Goal: Complete application form

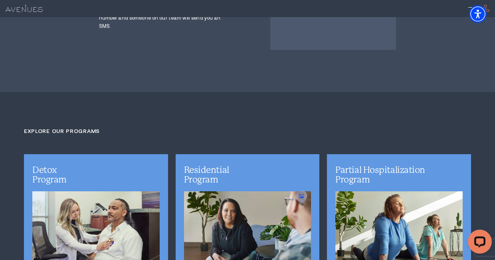
scroll to position [1412, 0]
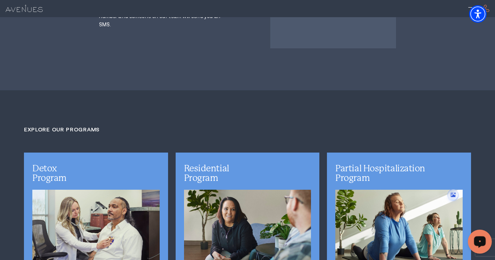
click at [475, 244] on div "Open LiveChat chat widget" at bounding box center [480, 241] width 14 height 14
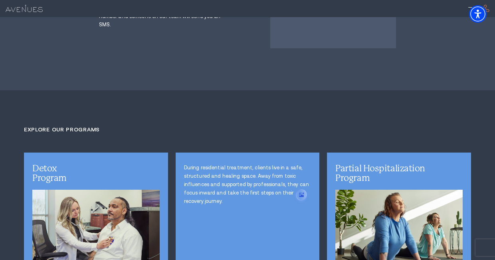
click at [191, 164] on p "During residential treatment, clients live in a safe, structured and healing sp…" at bounding box center [247, 185] width 127 height 42
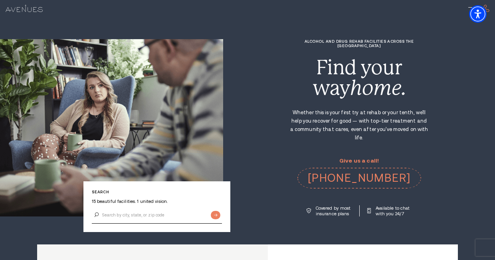
click at [319, 205] on p "Covered by most insurance plans" at bounding box center [334, 210] width 36 height 11
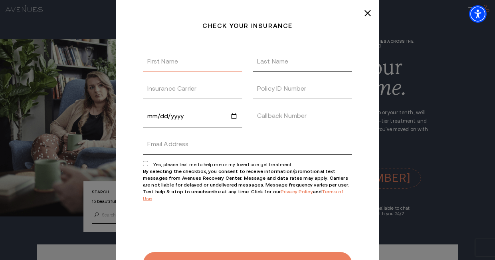
click at [171, 69] on input "First Name" at bounding box center [192, 61] width 99 height 21
type input "[PERSON_NAME]"
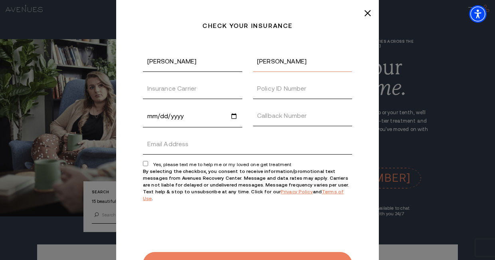
type input "3184550332"
type input "[EMAIL_ADDRESS][DOMAIN_NAME]"
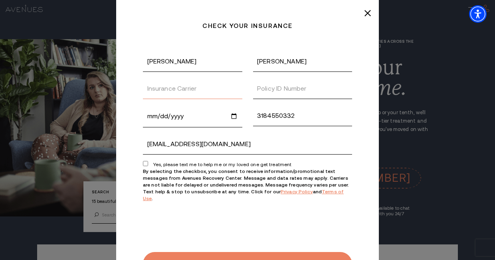
click at [189, 85] on input "Insurance Carrier" at bounding box center [192, 88] width 99 height 21
type input "aetna"
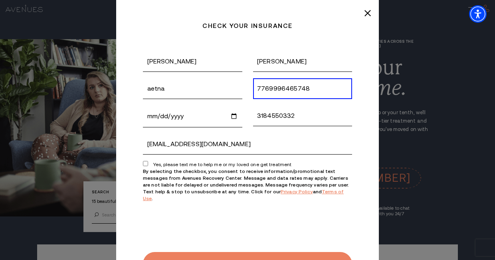
type input "7769996465748"
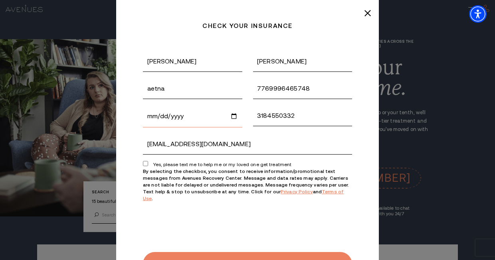
click at [155, 115] on input "Date of Birth" at bounding box center [192, 116] width 99 height 22
type input "[DATE]"
click at [323, 123] on input "3184550332" at bounding box center [302, 115] width 99 height 21
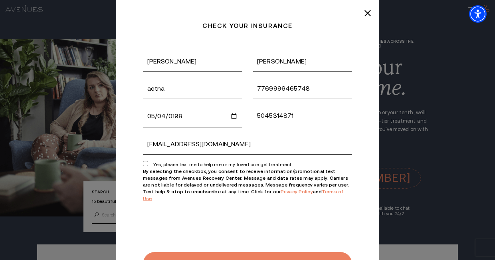
type input "5045314871"
click at [145, 163] on input "Yes, please text me to help me or my loved one get treatment" at bounding box center [145, 163] width 5 height 5
checkbox input "true"
type textarea "0cAFcWeA7Dua05OVVLab6vk1hMamLzzq8HYImXHE7jSb2j7BwsDJQaGGeK-Oki5OOOY6tDtq7uS8ENJ…"
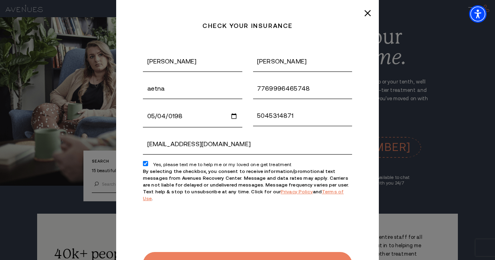
scroll to position [53, 0]
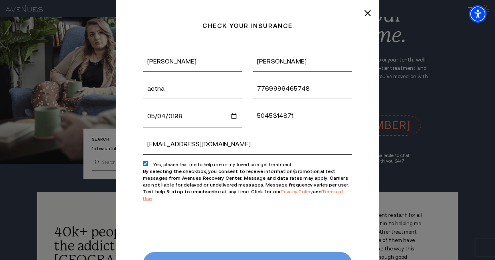
click at [205, 256] on input "Submit" at bounding box center [247, 264] width 209 height 24
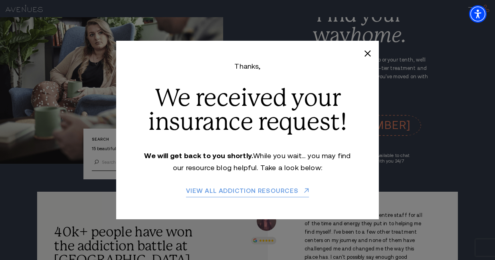
scroll to position [0, 0]
click at [69, 185] on div "Check your insurance Thanks, We received your insurance request! We will get ba…" at bounding box center [247, 130] width 495 height 260
